Goal: Task Accomplishment & Management: Complete application form

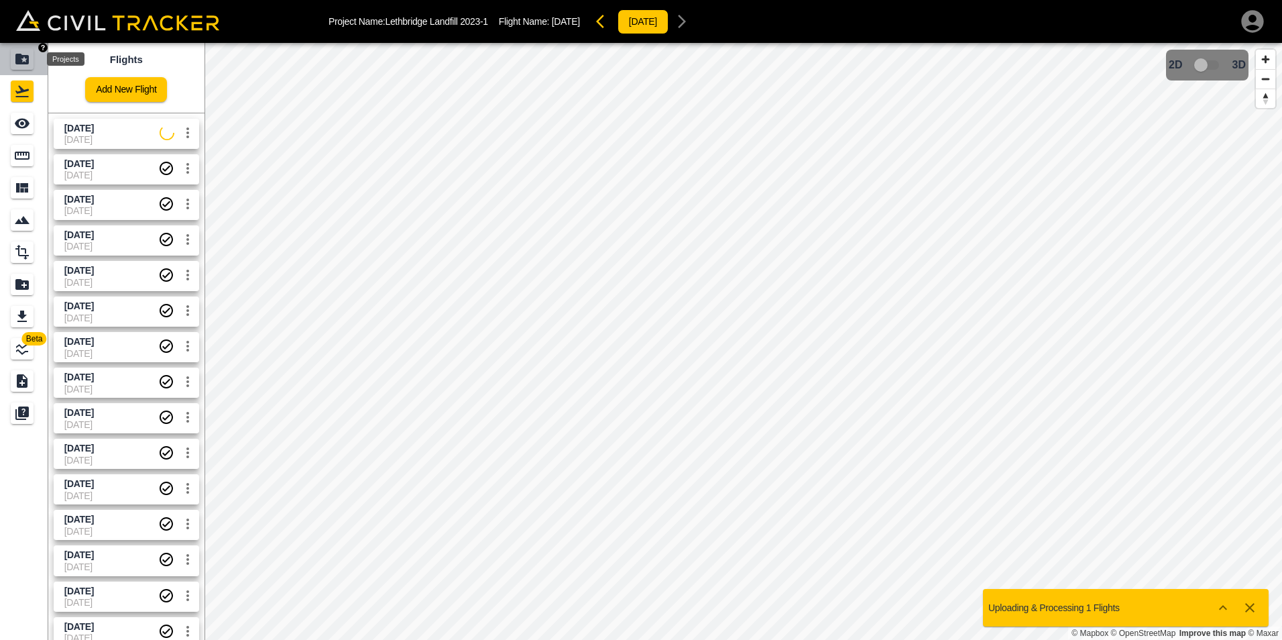
click at [23, 64] on icon "Projects" at bounding box center [21, 59] width 13 height 11
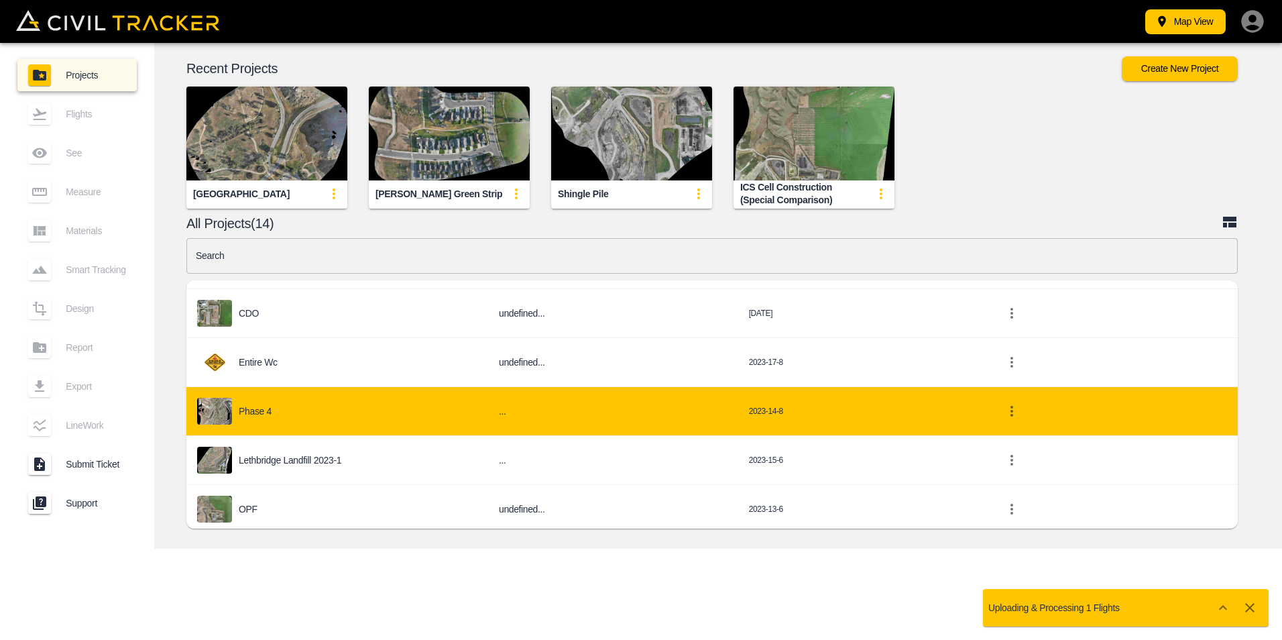
scroll to position [475, 0]
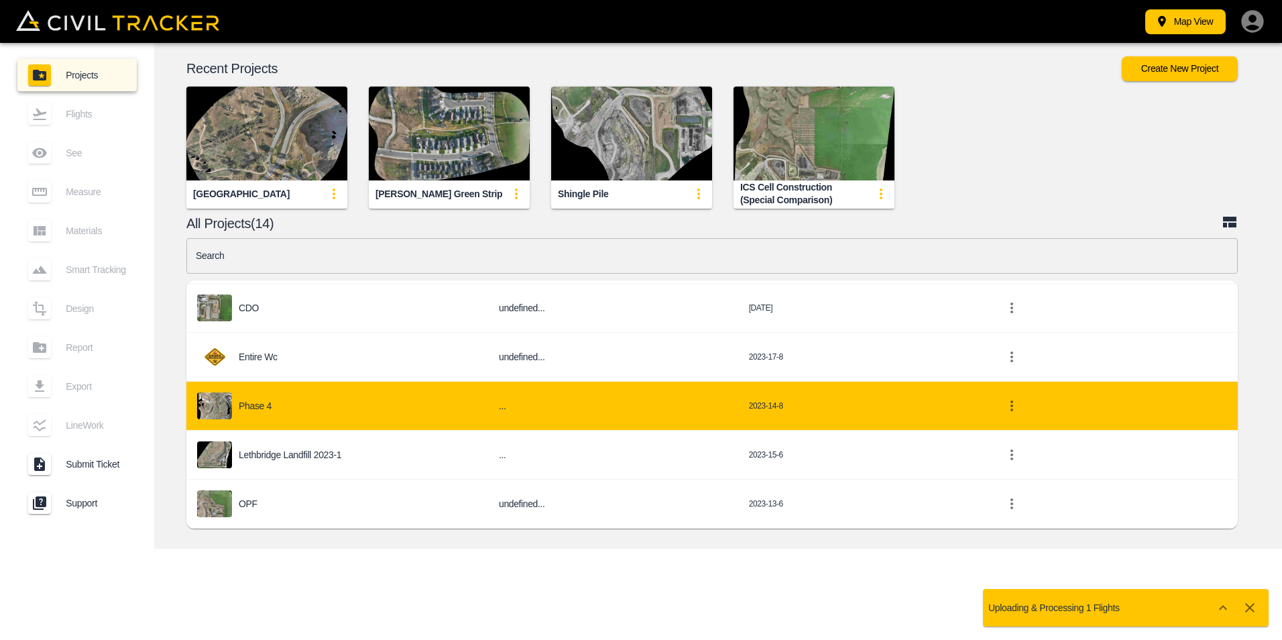
click at [261, 398] on div "Phase 4" at bounding box center [337, 405] width 280 height 27
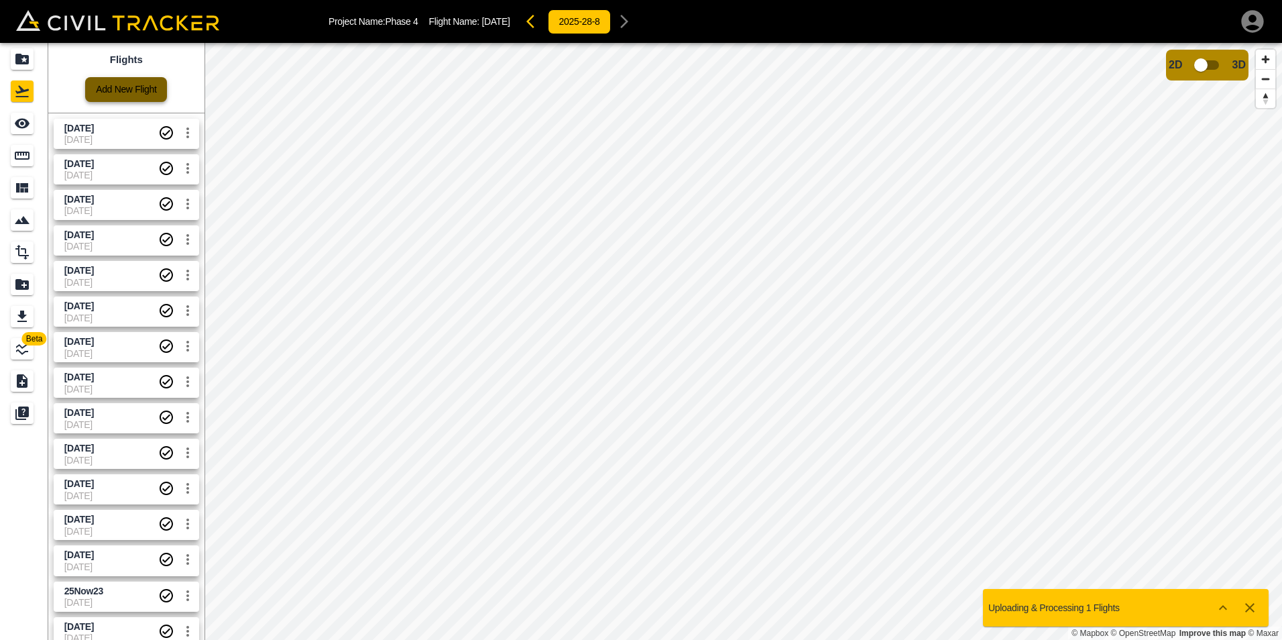
click at [129, 93] on link "Add New Flight" at bounding box center [126, 89] width 82 height 25
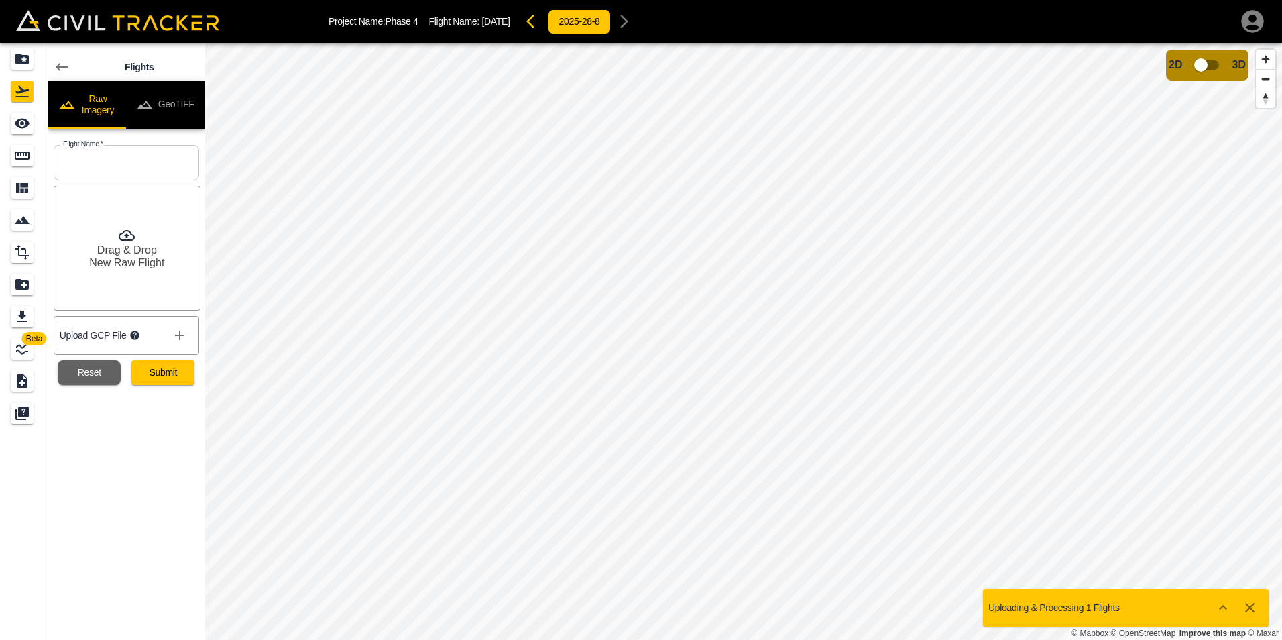
click at [95, 163] on input "text" at bounding box center [127, 163] width 146 height 36
click at [81, 166] on input "[DATE]" at bounding box center [127, 163] width 146 height 36
type input "[DATE]"
click at [171, 376] on button "Submit" at bounding box center [162, 372] width 63 height 25
